Goal: Task Accomplishment & Management: Manage account settings

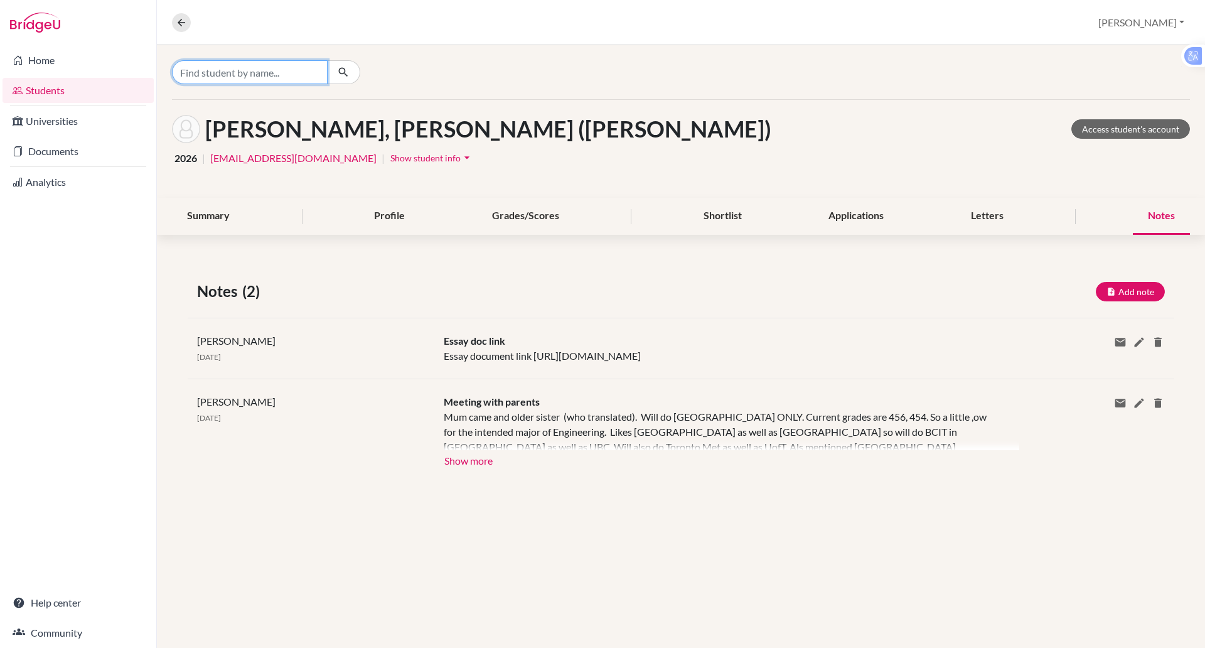
click at [223, 74] on input "Find student by name..." at bounding box center [250, 72] width 156 height 24
type input "anh khoa"
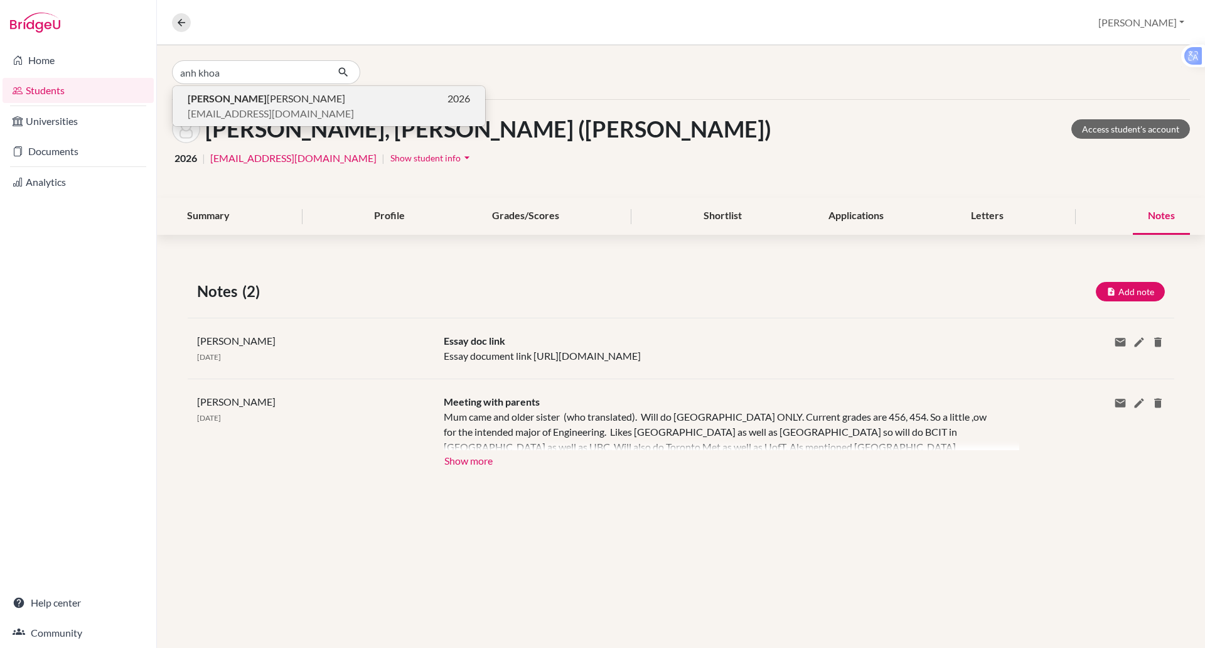
click at [287, 106] on span "anh-khoa_nguyen@bisvietnam.com" at bounding box center [271, 113] width 166 height 15
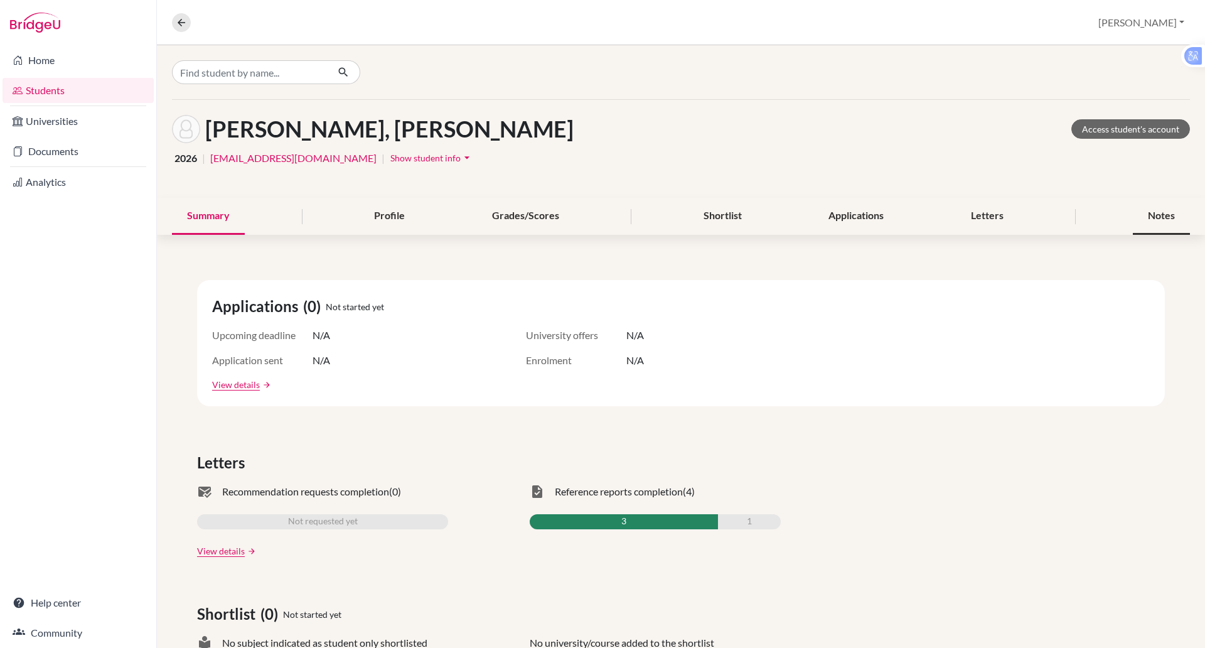
click at [1157, 210] on div "Notes" at bounding box center [1161, 216] width 57 height 37
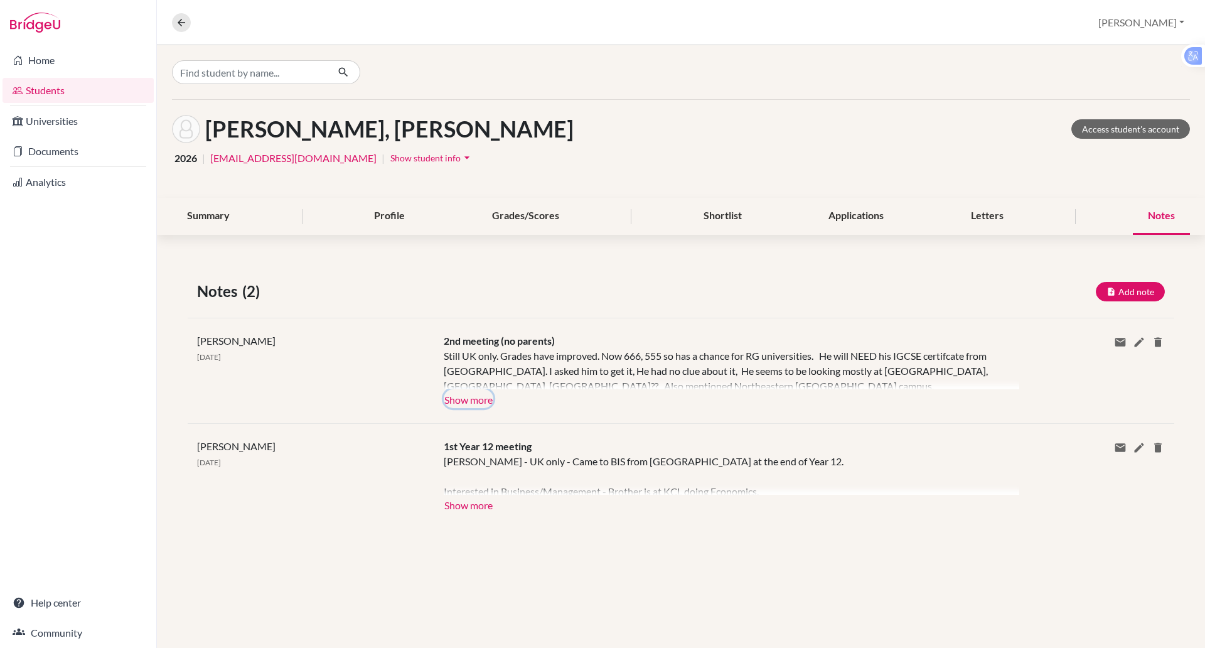
click at [476, 392] on button "Show more" at bounding box center [469, 398] width 50 height 19
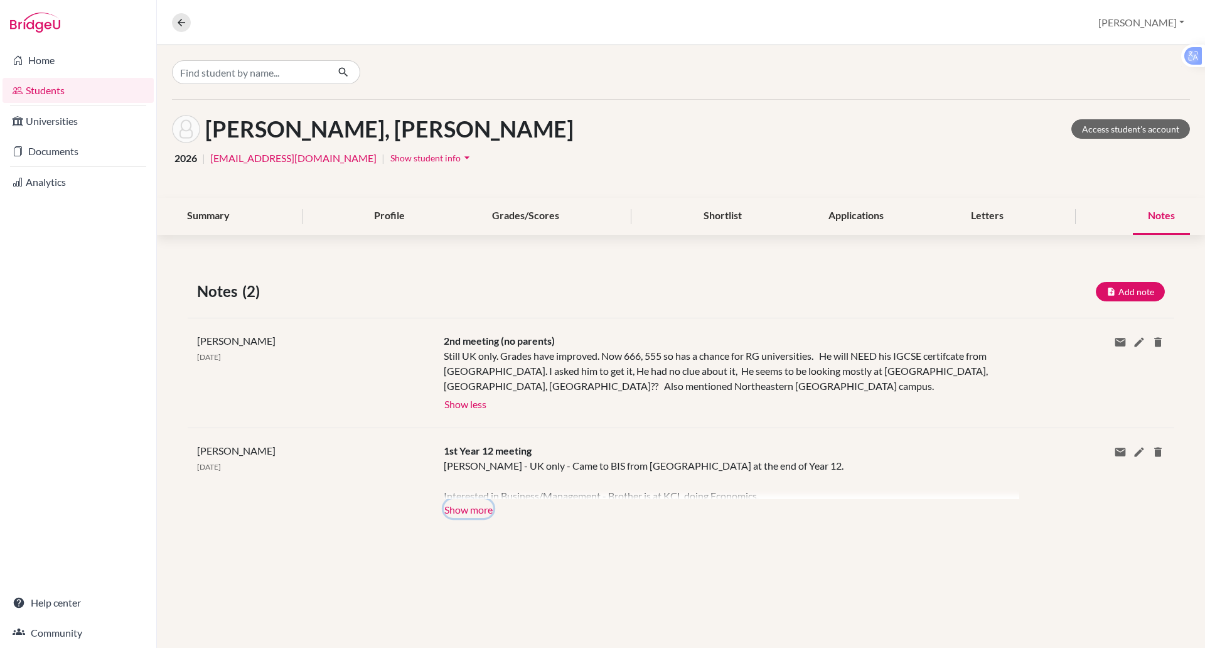
click at [483, 508] on button "Show more" at bounding box center [469, 508] width 50 height 19
click at [483, 499] on div "Anh Khoa - UK only - Came to BIS from Vin School at the end of Year 12. Interes…" at bounding box center [722, 478] width 557 height 41
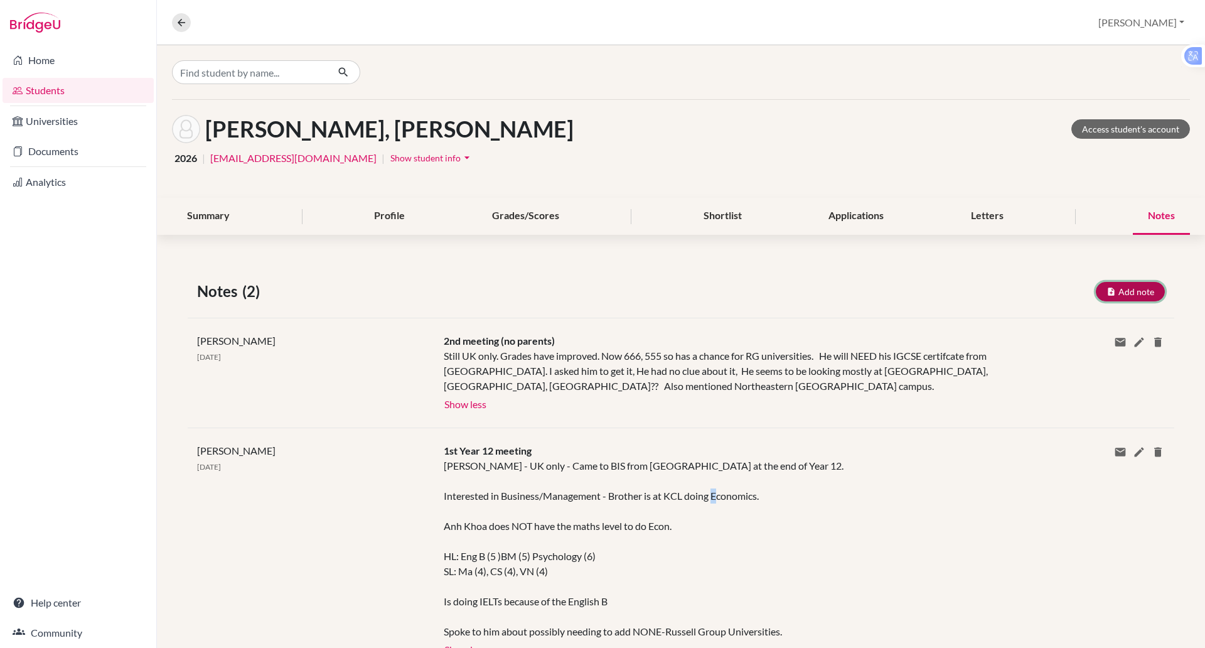
click at [1096, 288] on button "Add note" at bounding box center [1130, 291] width 69 height 19
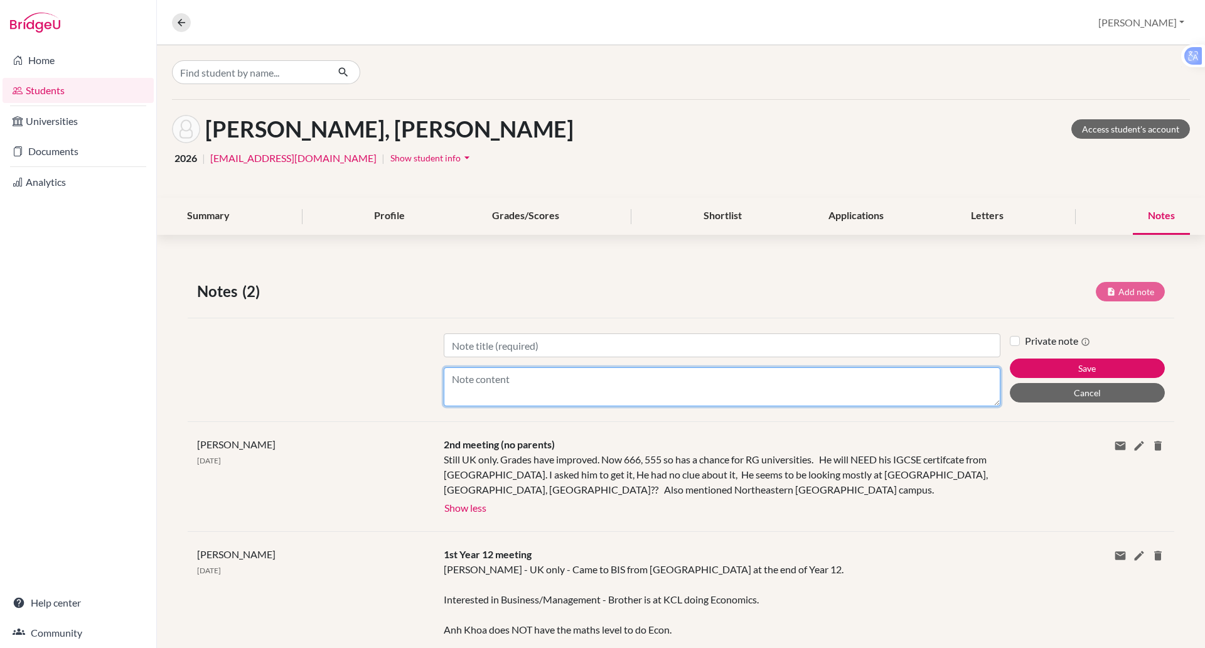
click at [481, 385] on textarea "Content" at bounding box center [722, 386] width 557 height 39
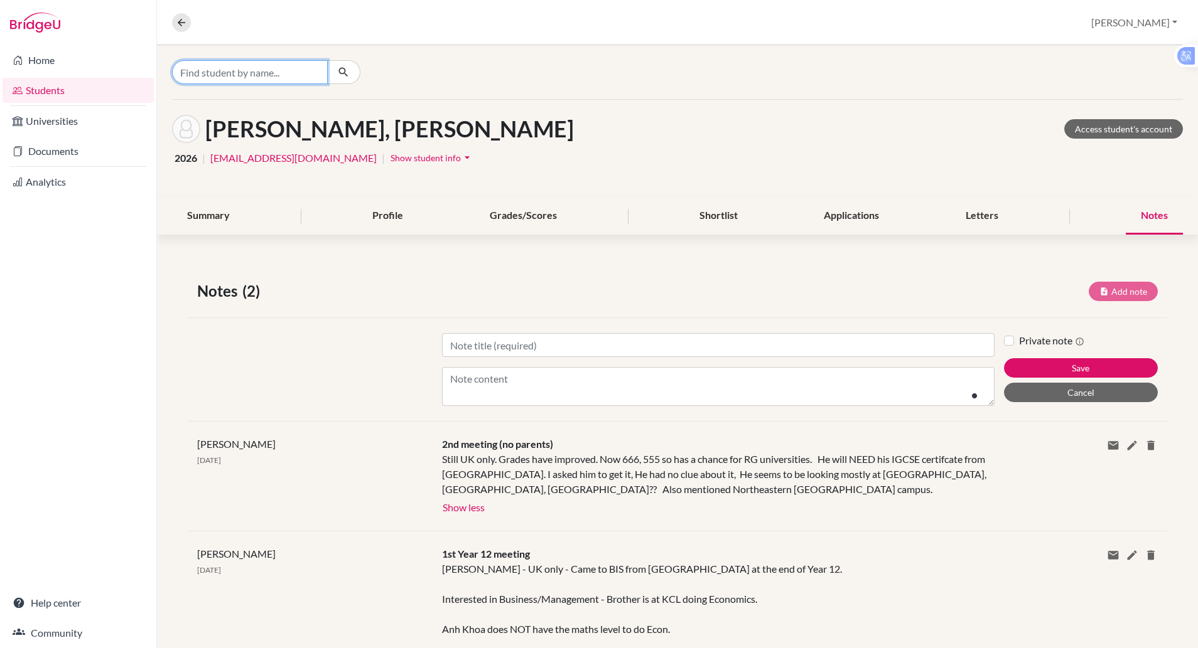
click at [294, 69] on input "Find student by name..." at bounding box center [250, 72] width 156 height 24
click at [341, 67] on icon "button" at bounding box center [343, 72] width 13 height 13
click at [215, 74] on input "truong anh dinh" at bounding box center [250, 72] width 156 height 24
click at [230, 72] on input "truong anh dinh" at bounding box center [250, 72] width 156 height 24
type input "truong an dinh"
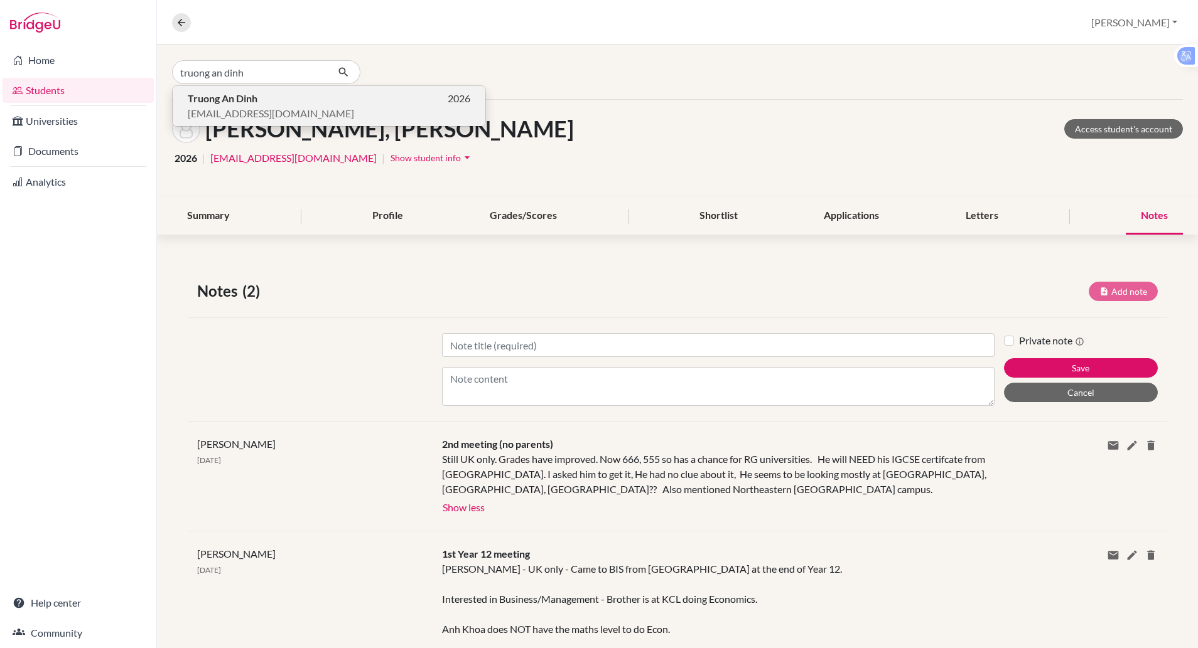
click at [219, 104] on span "Truong An Dinh" at bounding box center [223, 98] width 70 height 15
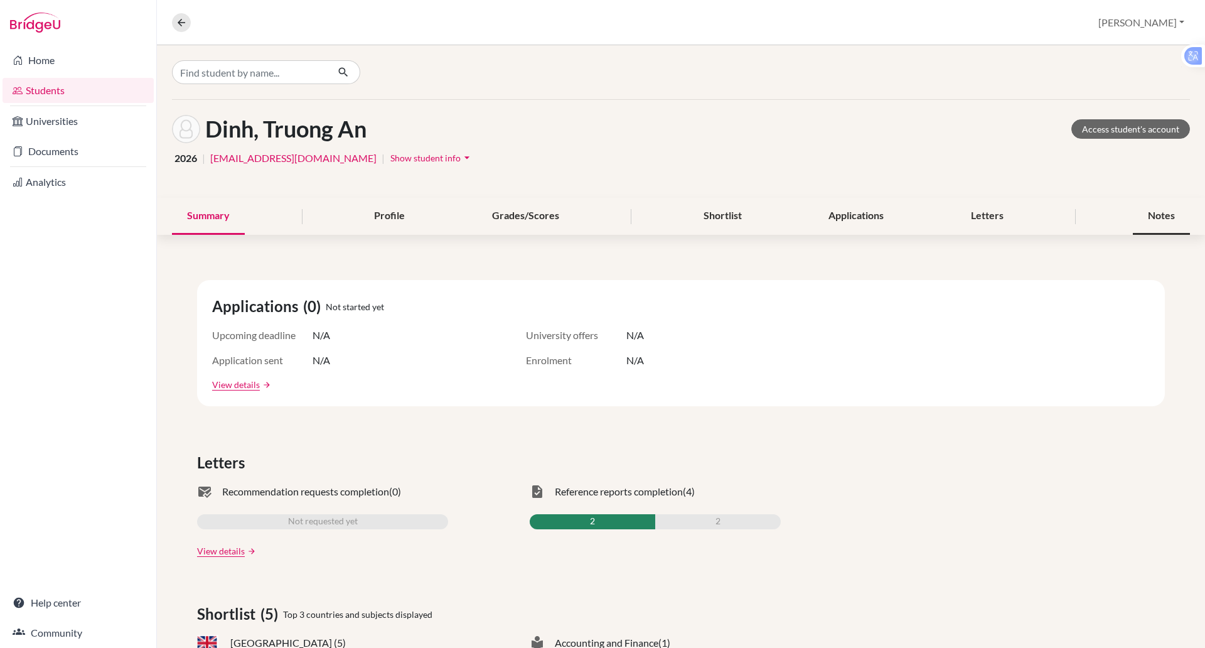
click at [1146, 214] on div "Notes" at bounding box center [1161, 216] width 57 height 37
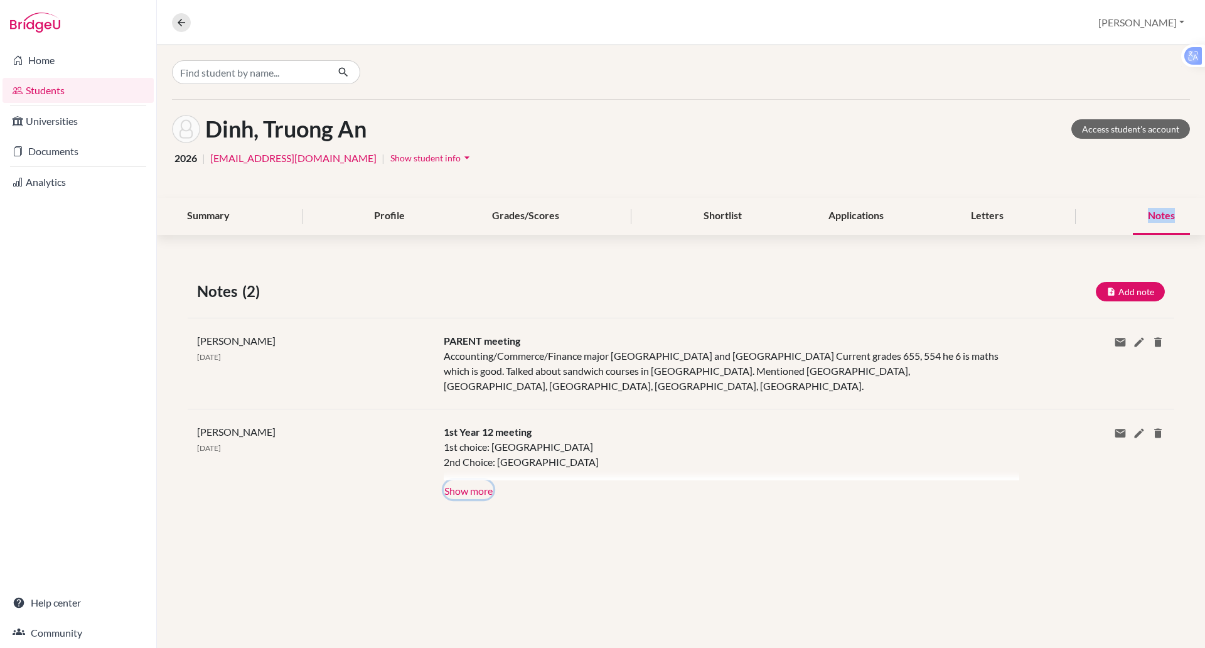
click at [489, 480] on button "Show more" at bounding box center [469, 489] width 50 height 19
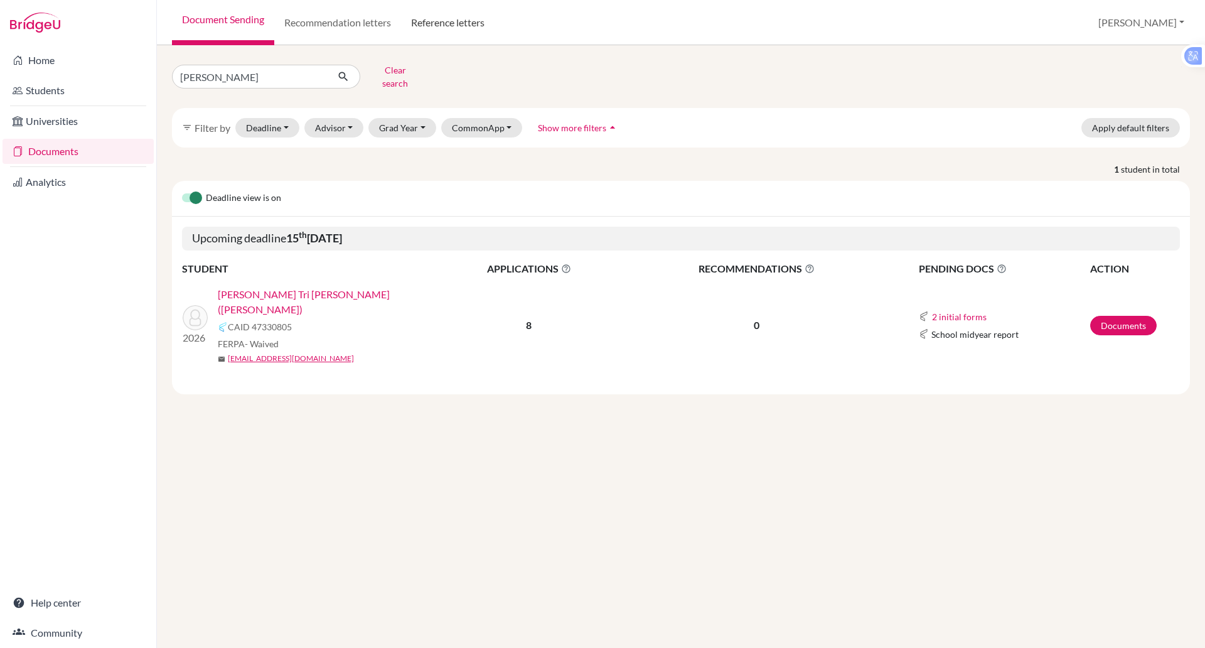
click at [460, 25] on link "Reference letters" at bounding box center [448, 22] width 94 height 45
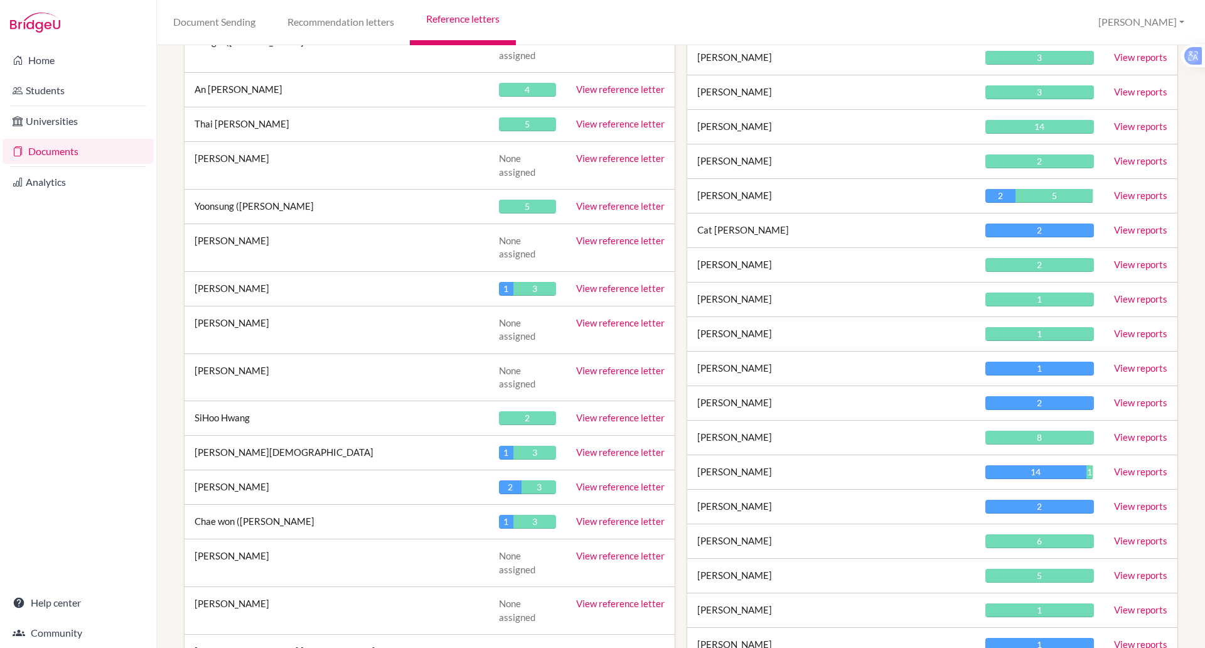
scroll to position [1883, 0]
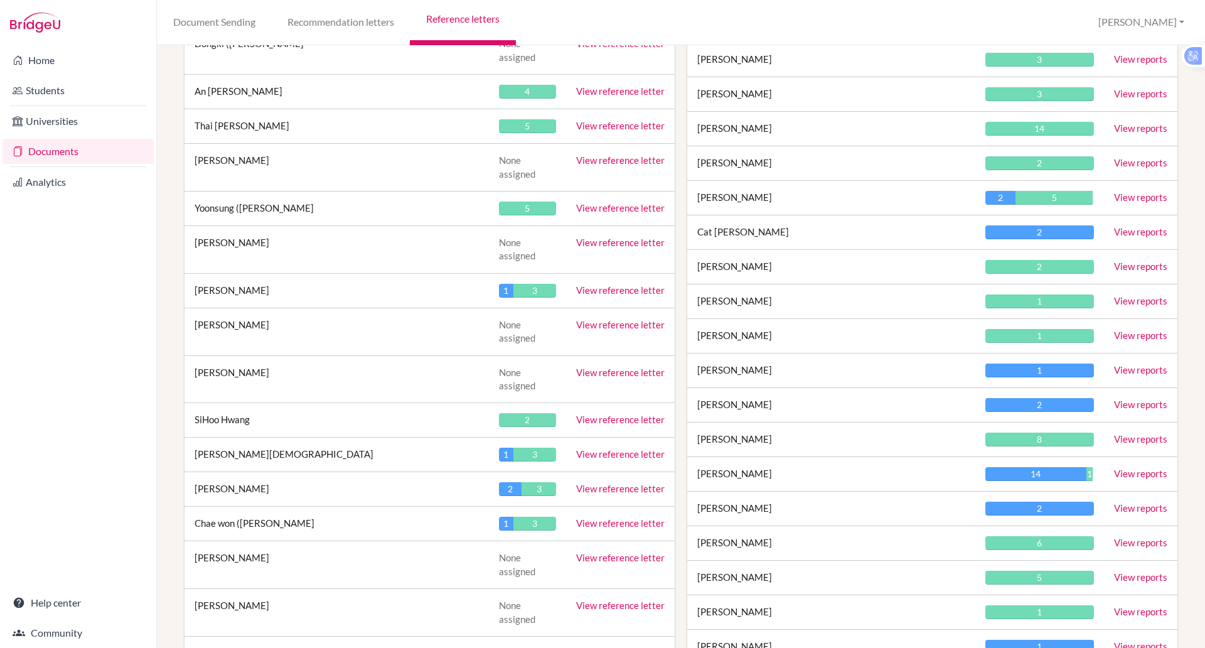
click at [1136, 230] on link "View reports" at bounding box center [1140, 231] width 53 height 11
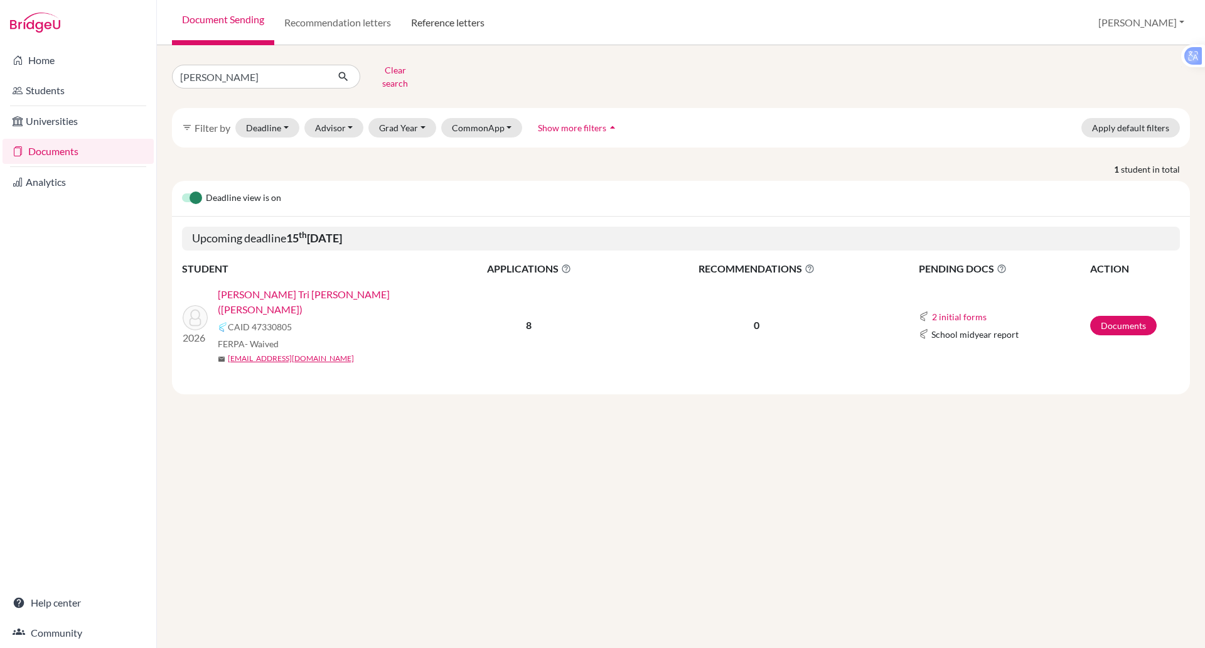
click at [449, 26] on link "Reference letters" at bounding box center [448, 22] width 94 height 45
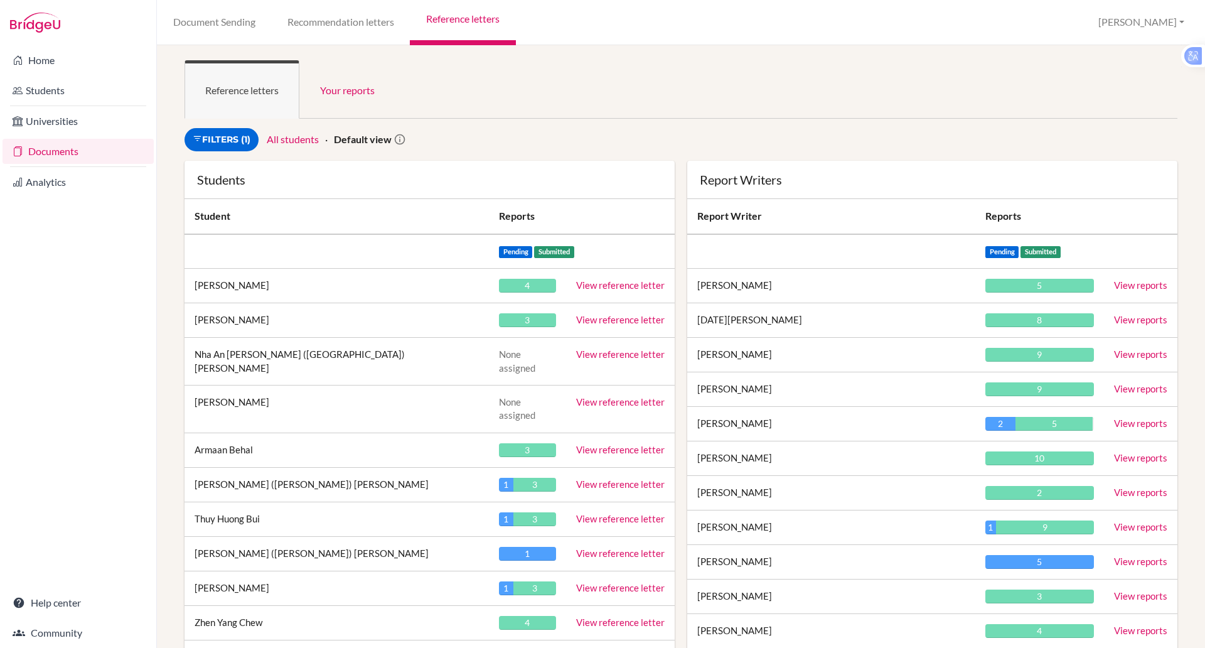
click at [1117, 422] on link "View reports" at bounding box center [1140, 422] width 53 height 11
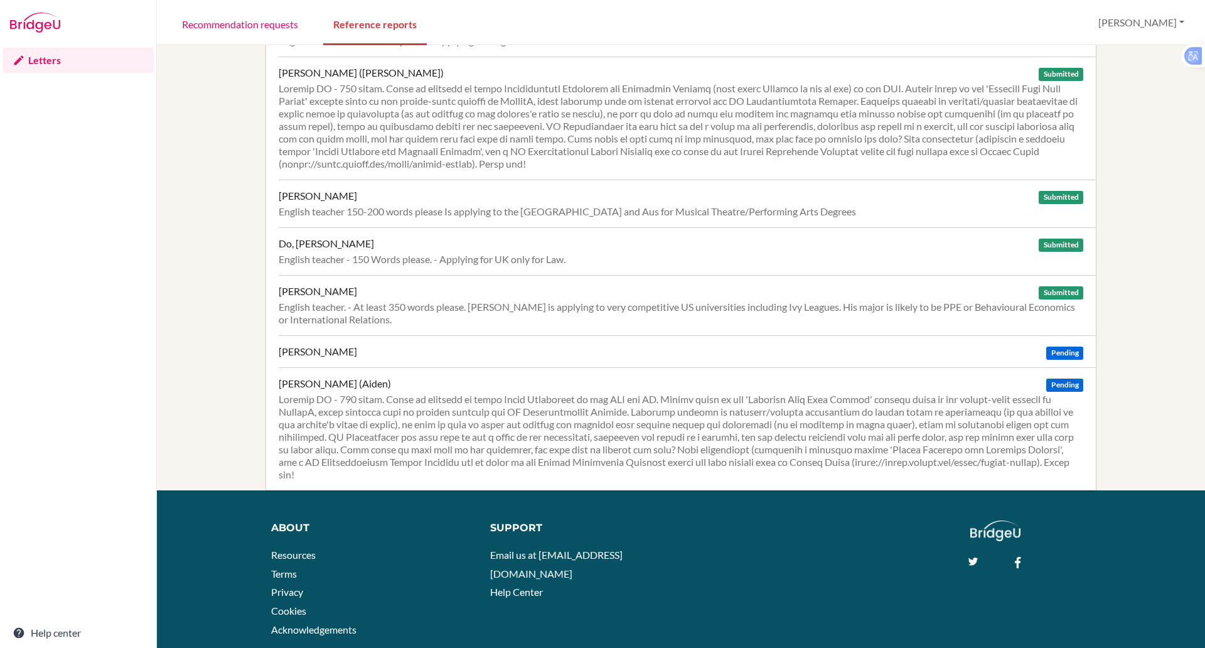
scroll to position [78, 0]
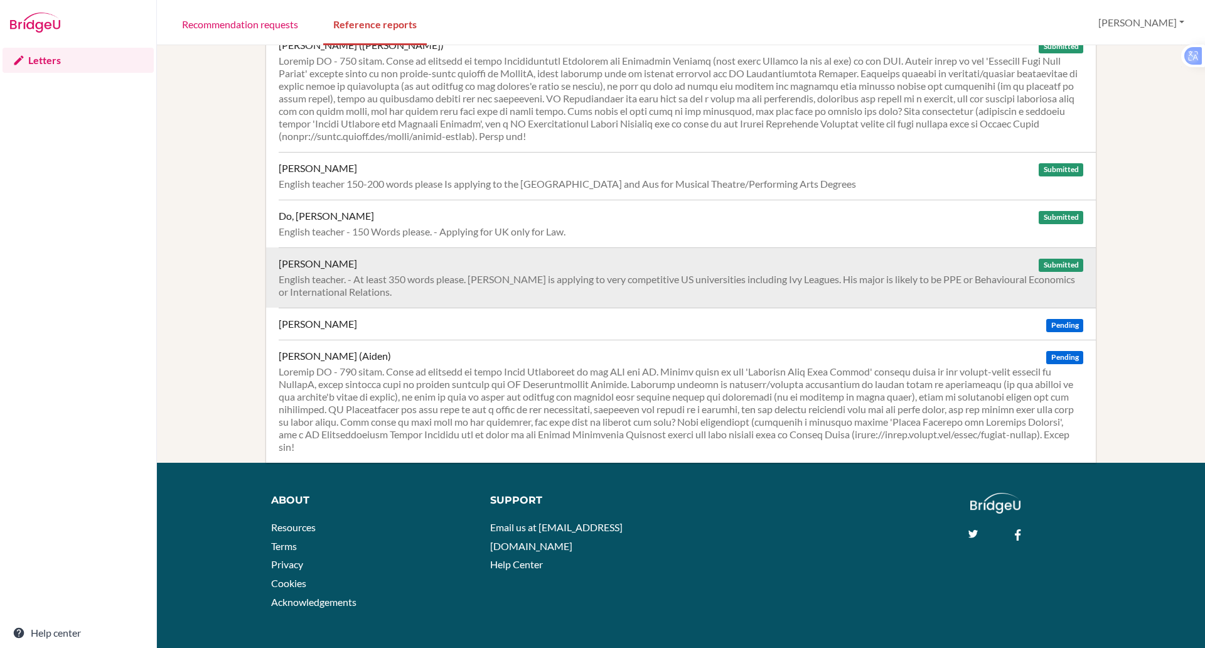
click at [803, 267] on div "Jacob, Manav Submitted" at bounding box center [681, 263] width 805 height 13
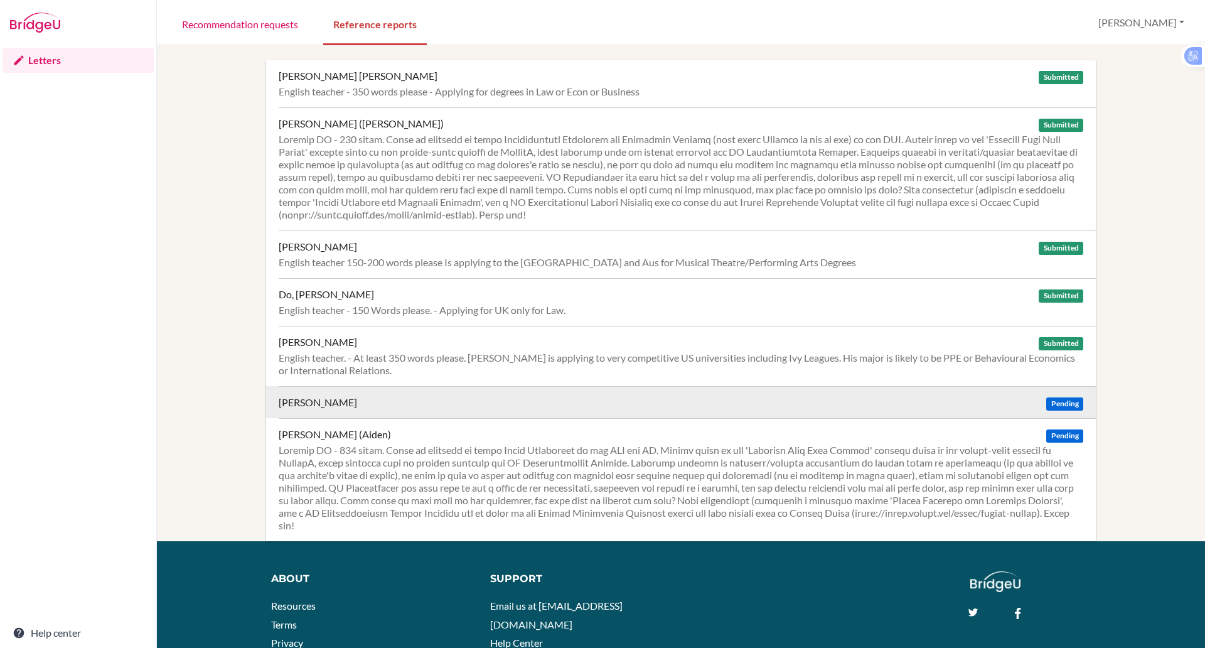
click at [1055, 402] on span "Pending" at bounding box center [1064, 403] width 36 height 13
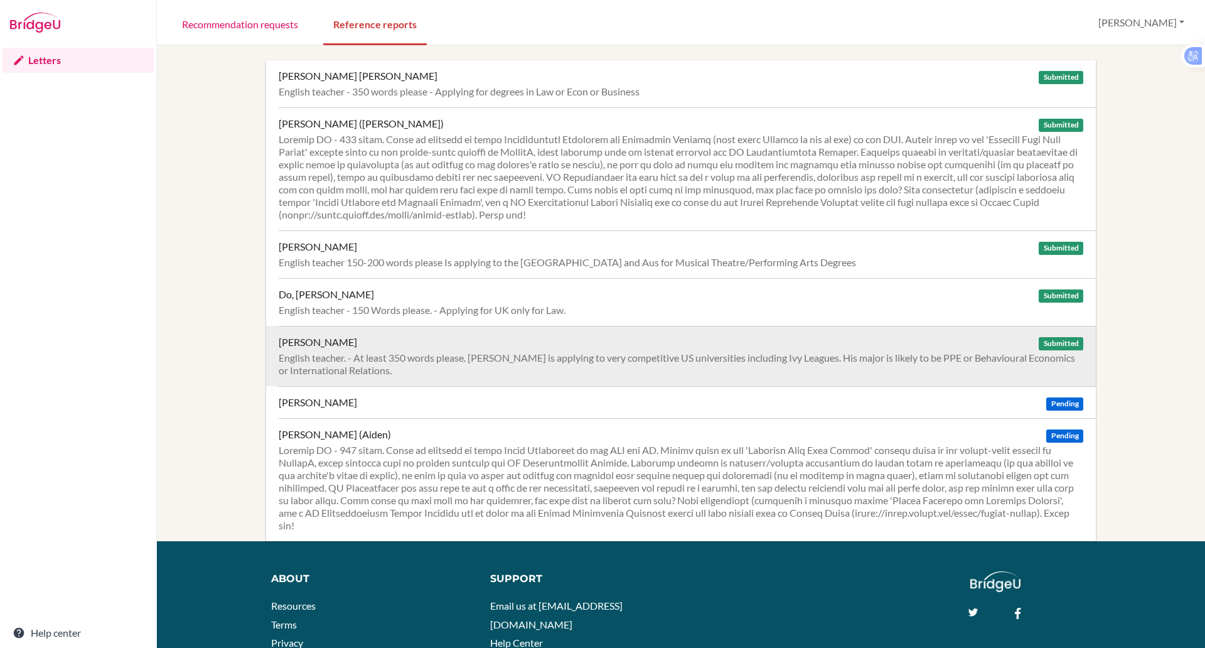
click at [604, 341] on div "[PERSON_NAME] Submitted" at bounding box center [681, 342] width 805 height 13
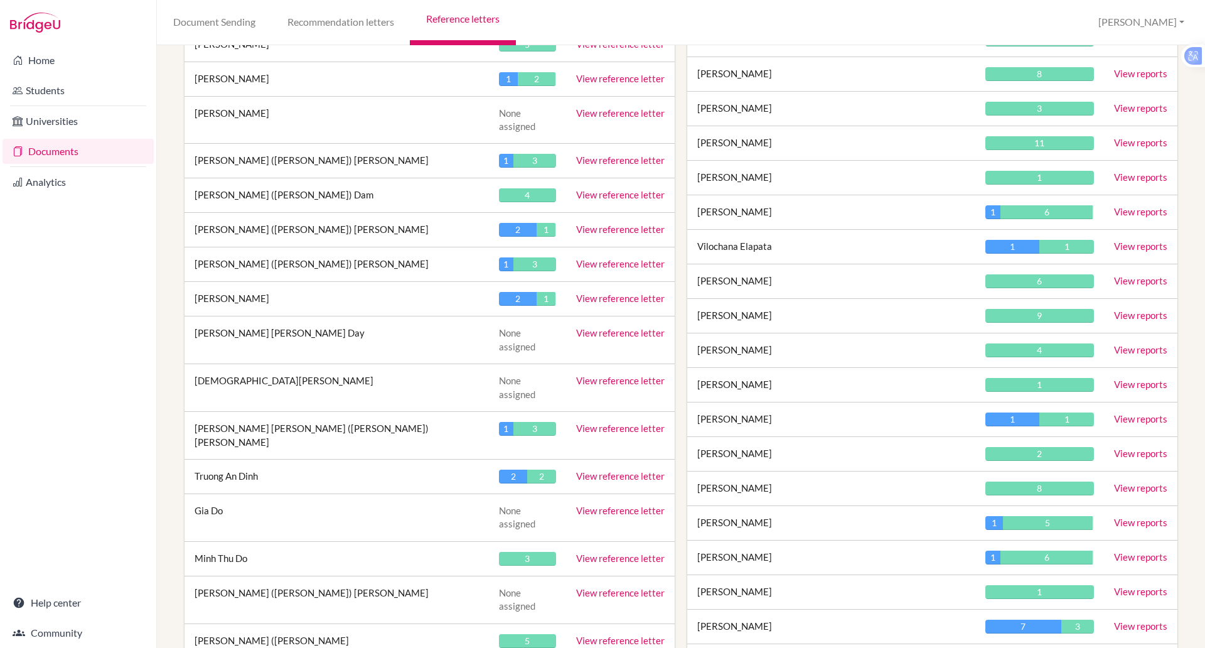
scroll to position [825, 0]
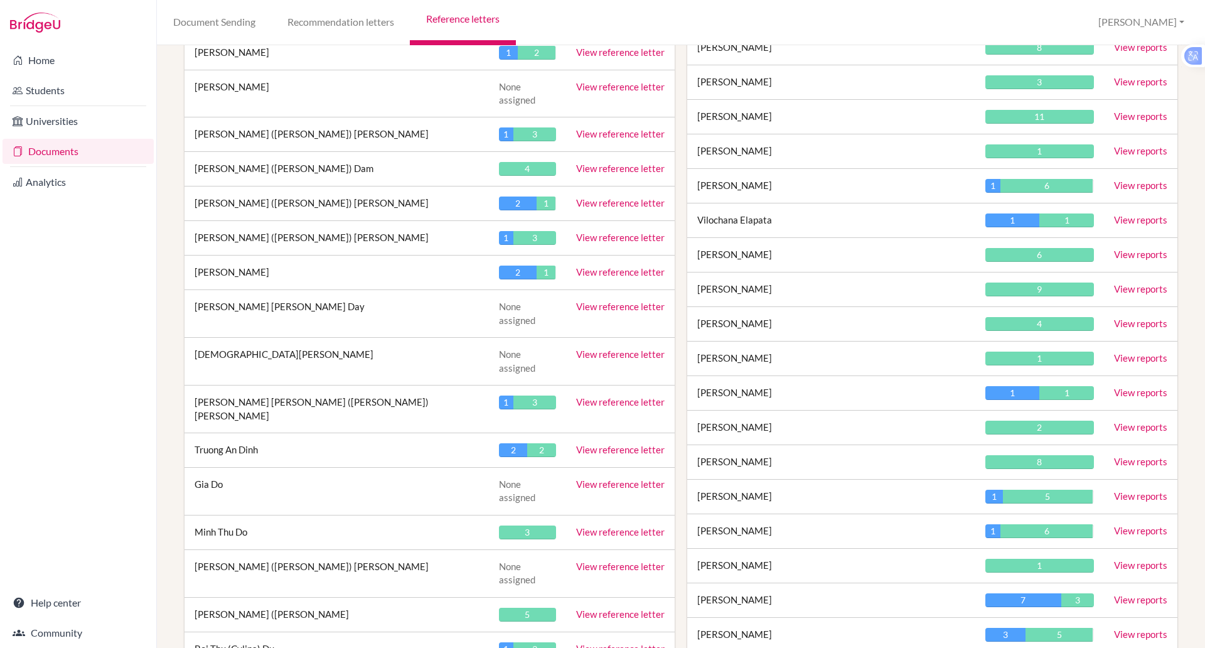
click at [601, 396] on link "View reference letter" at bounding box center [620, 401] width 89 height 11
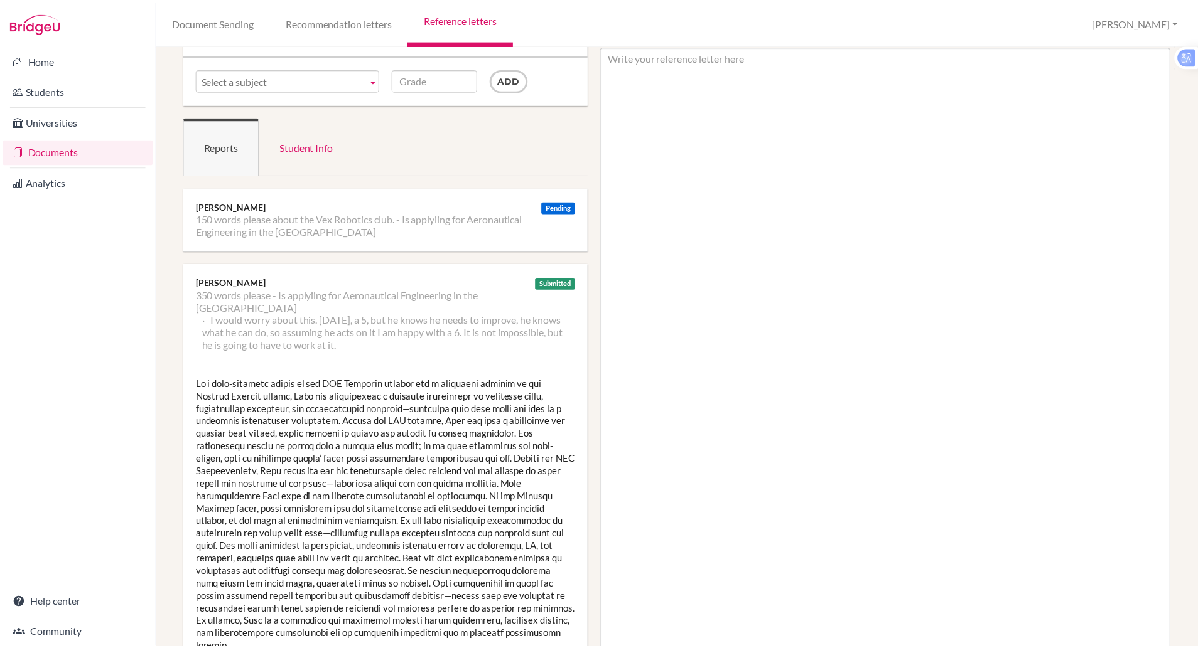
scroll to position [80, 0]
